Goal: Information Seeking & Learning: Learn about a topic

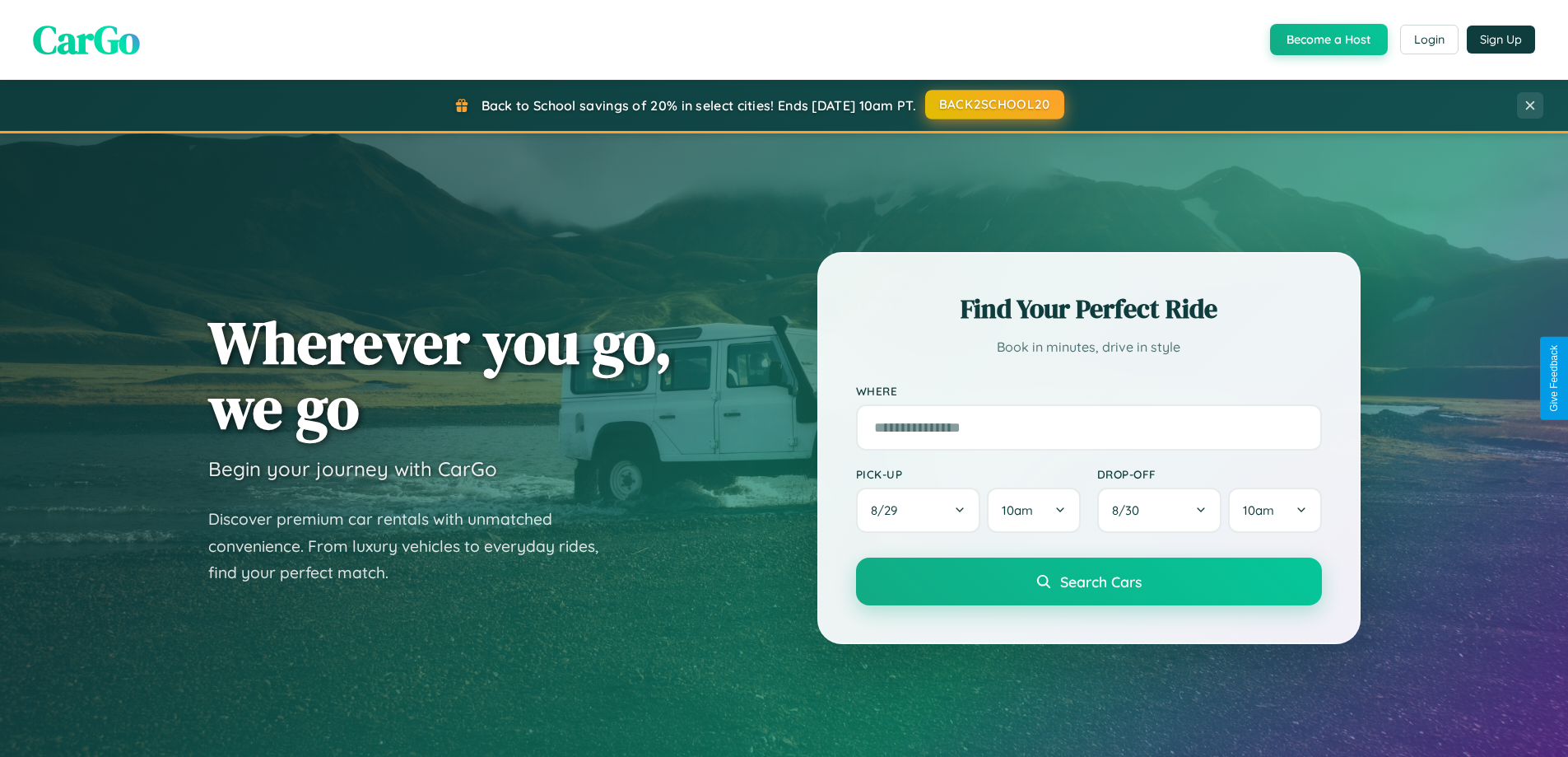
click at [993, 105] on button "BACK2SCHOOL20" at bounding box center [994, 104] width 139 height 29
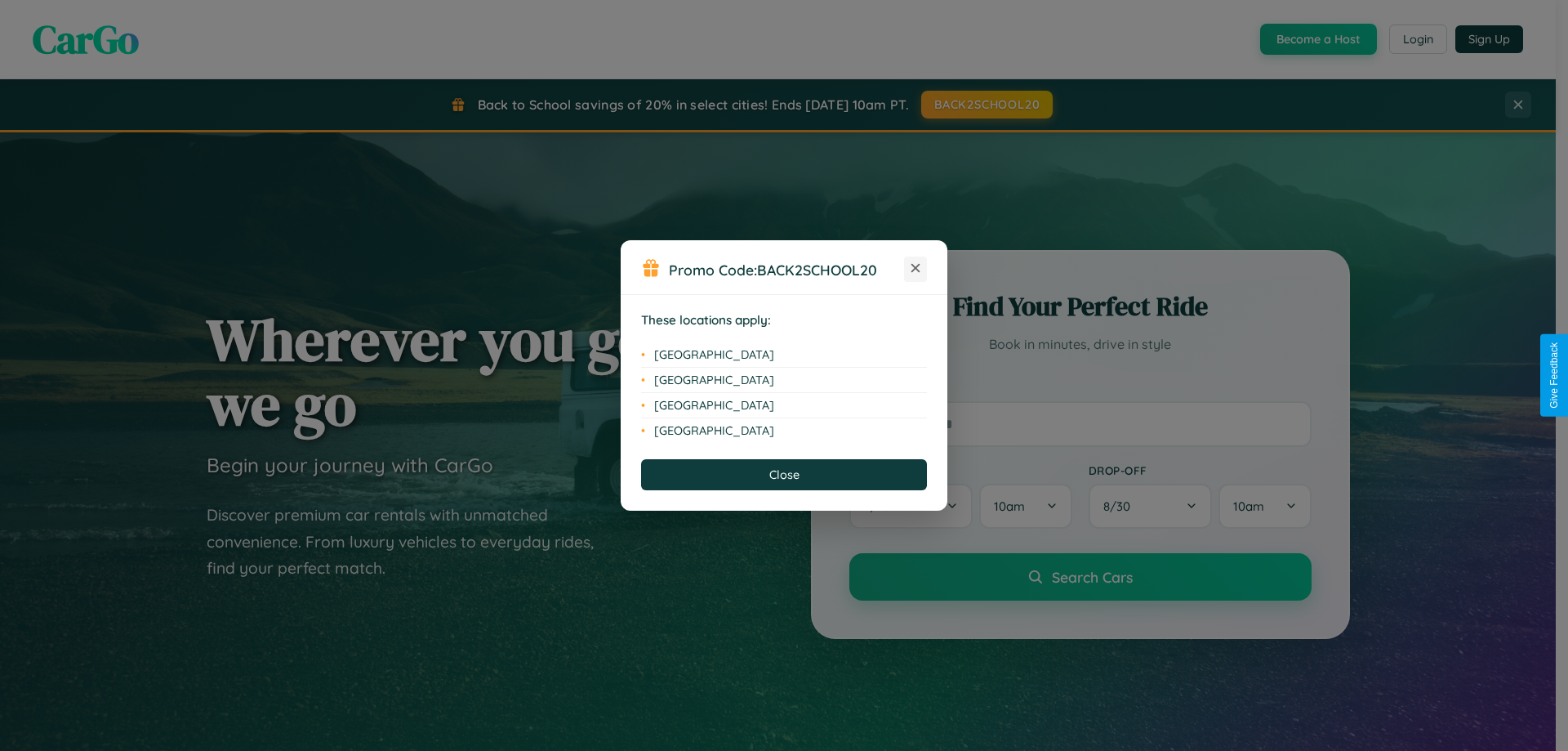
click at [916, 269] on icon at bounding box center [916, 268] width 9 height 9
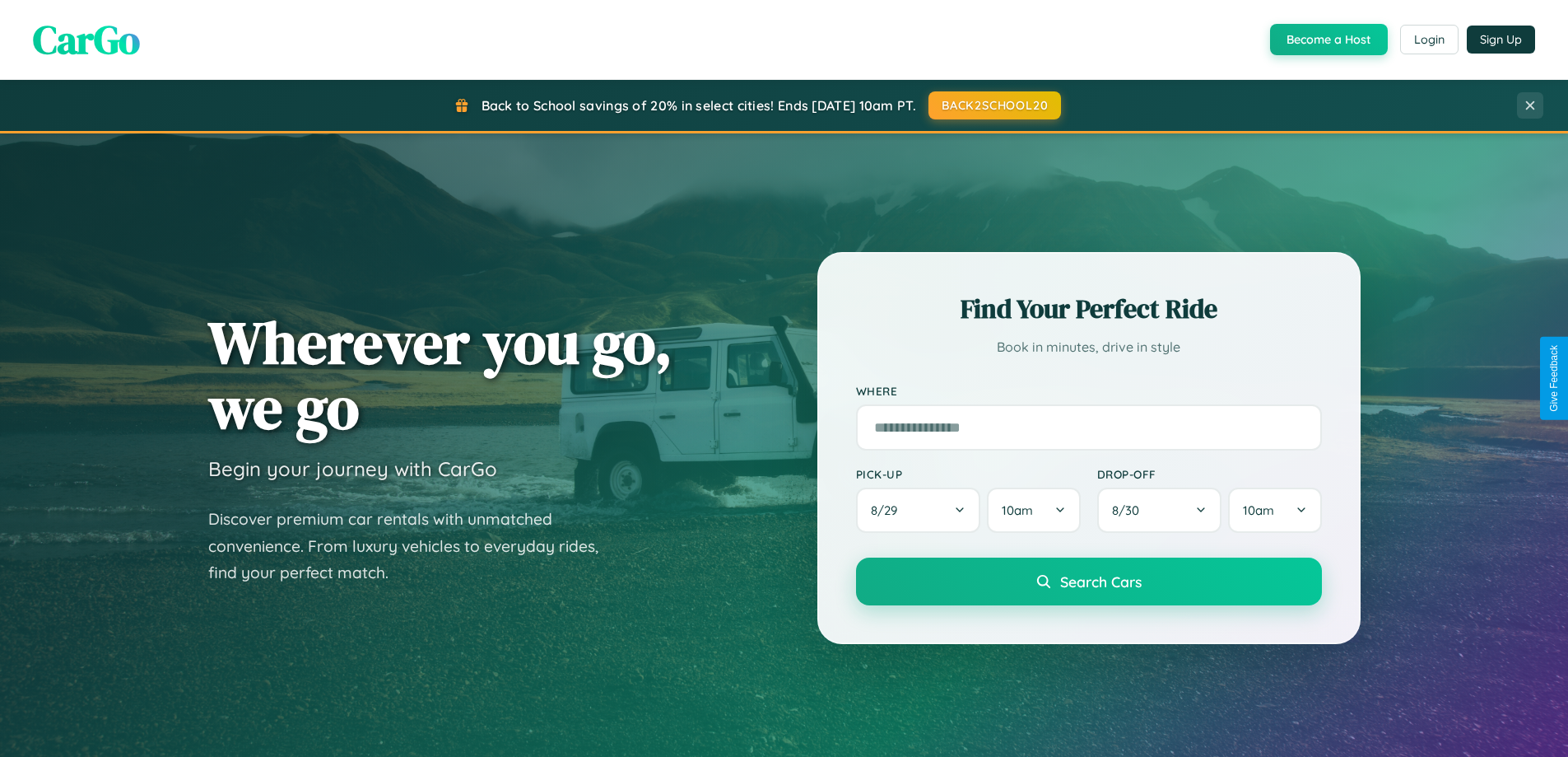
scroll to position [1133, 0]
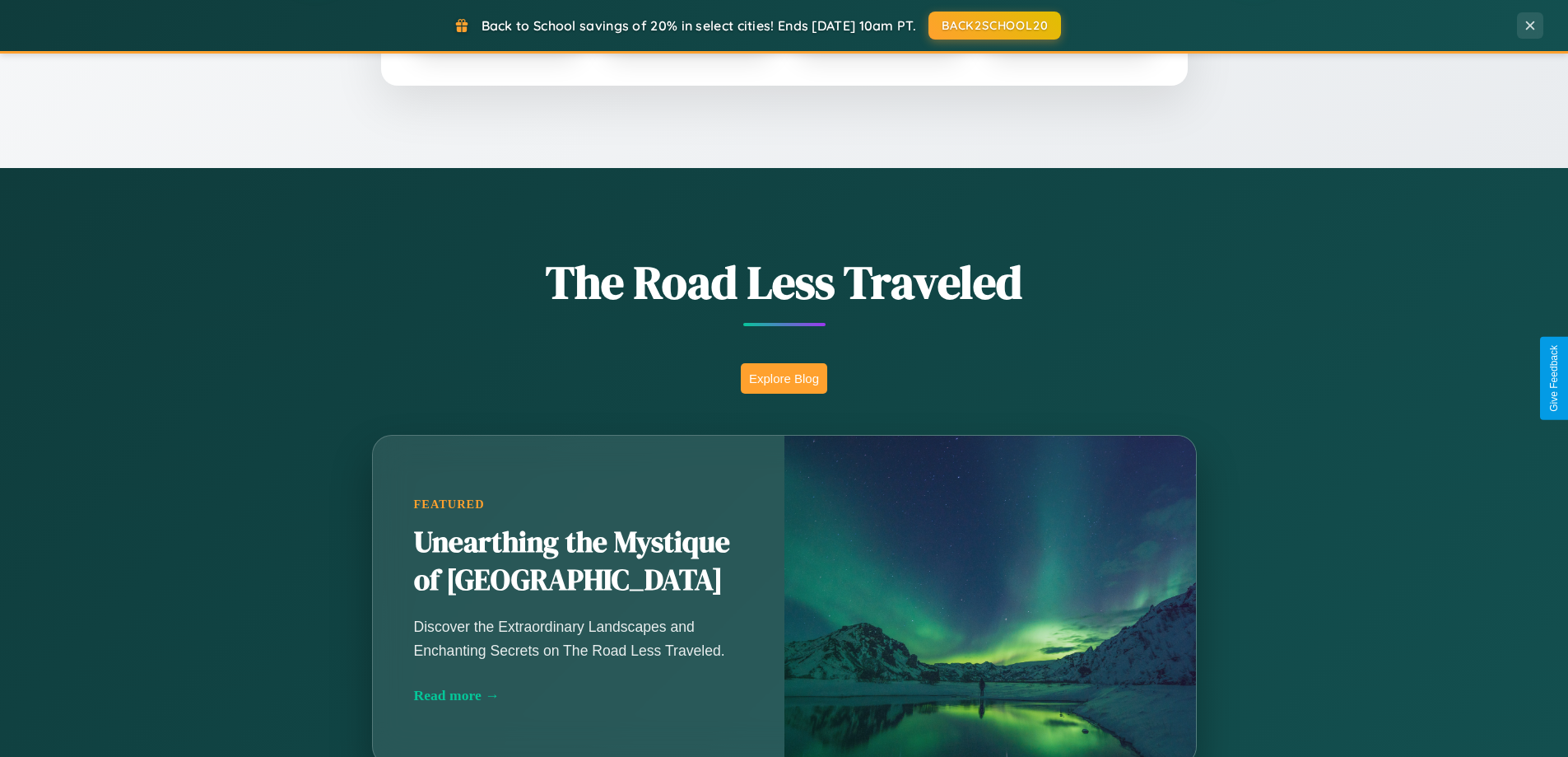
click at [783, 378] on button "Explore Blog" at bounding box center [783, 378] width 87 height 30
